Goal: Navigation & Orientation: Go to known website

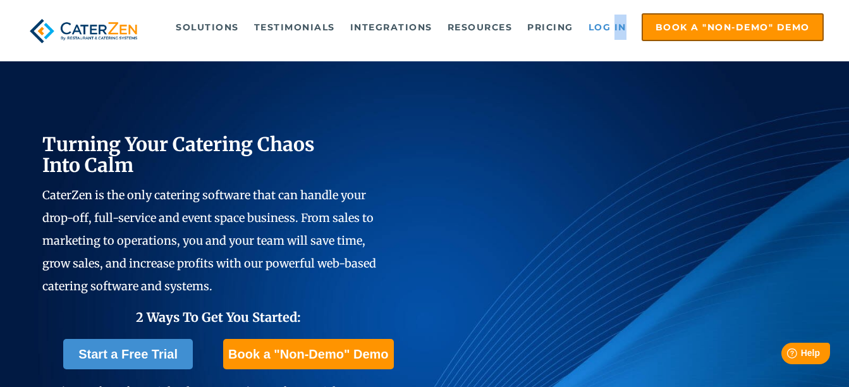
drag, startPoint x: 616, startPoint y: 40, endPoint x: 615, endPoint y: 29, distance: 10.8
click at [615, 29] on ul "Solutions Catering CRM Catering Sales Catering Management Catering Marketing Ca…" at bounding box center [493, 27] width 662 height 28
click at [615, 29] on link "Log in" at bounding box center [607, 27] width 51 height 25
click at [614, 27] on link "Log in" at bounding box center [607, 27] width 51 height 25
